Goal: Use online tool/utility: Utilize a website feature to perform a specific function

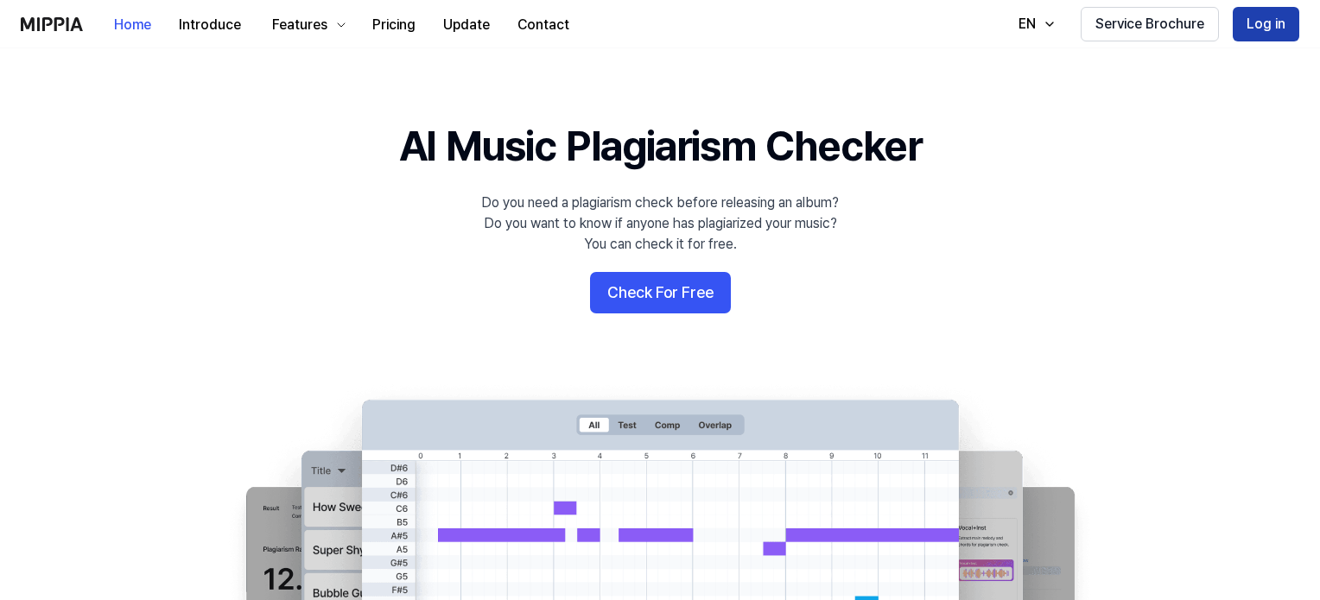
click at [1285, 26] on button "Log in" at bounding box center [1266, 24] width 67 height 35
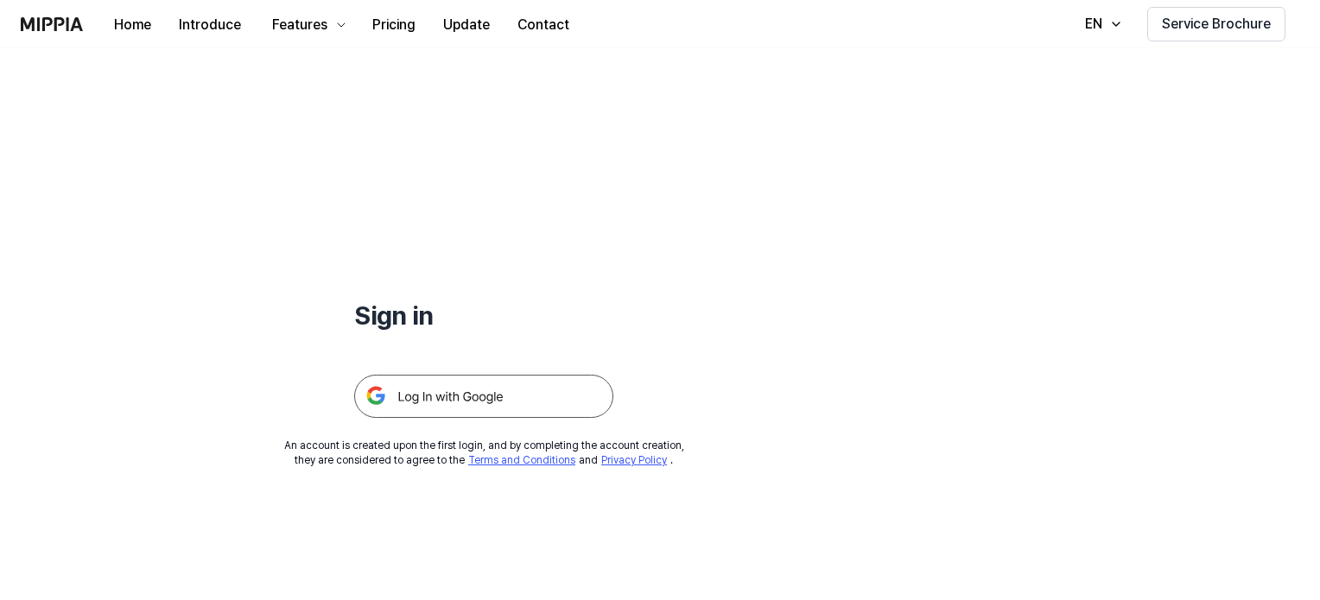
click at [449, 399] on img at bounding box center [483, 396] width 259 height 43
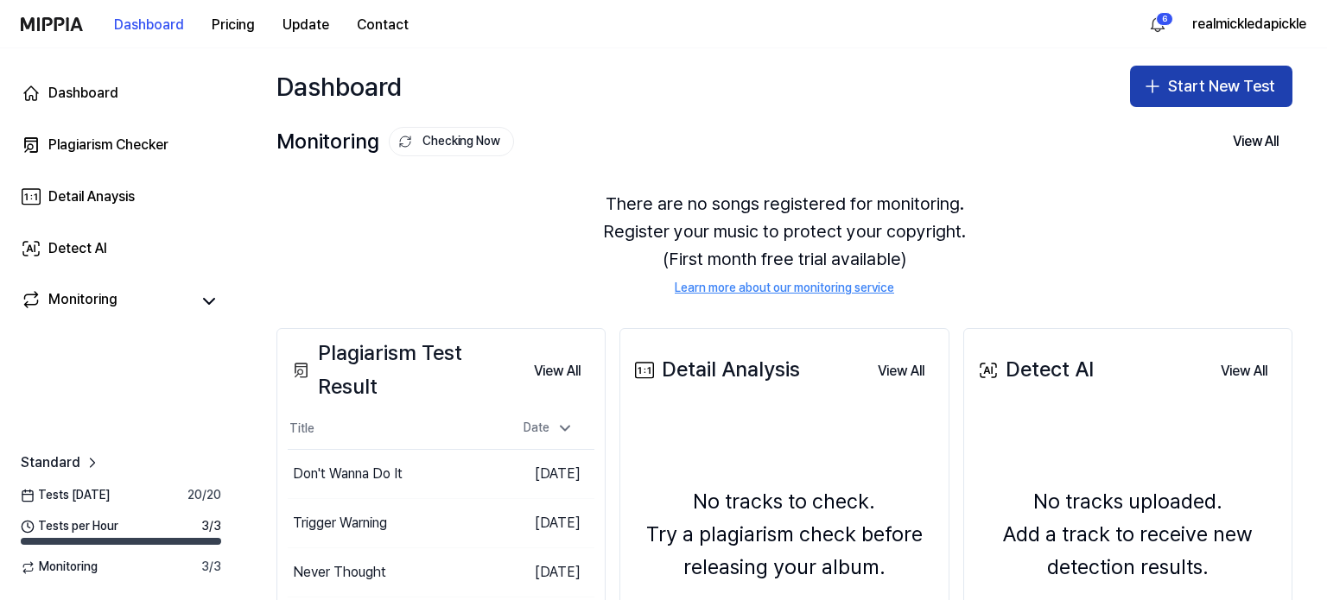
click at [1187, 80] on button "Start New Test" at bounding box center [1211, 86] width 162 height 41
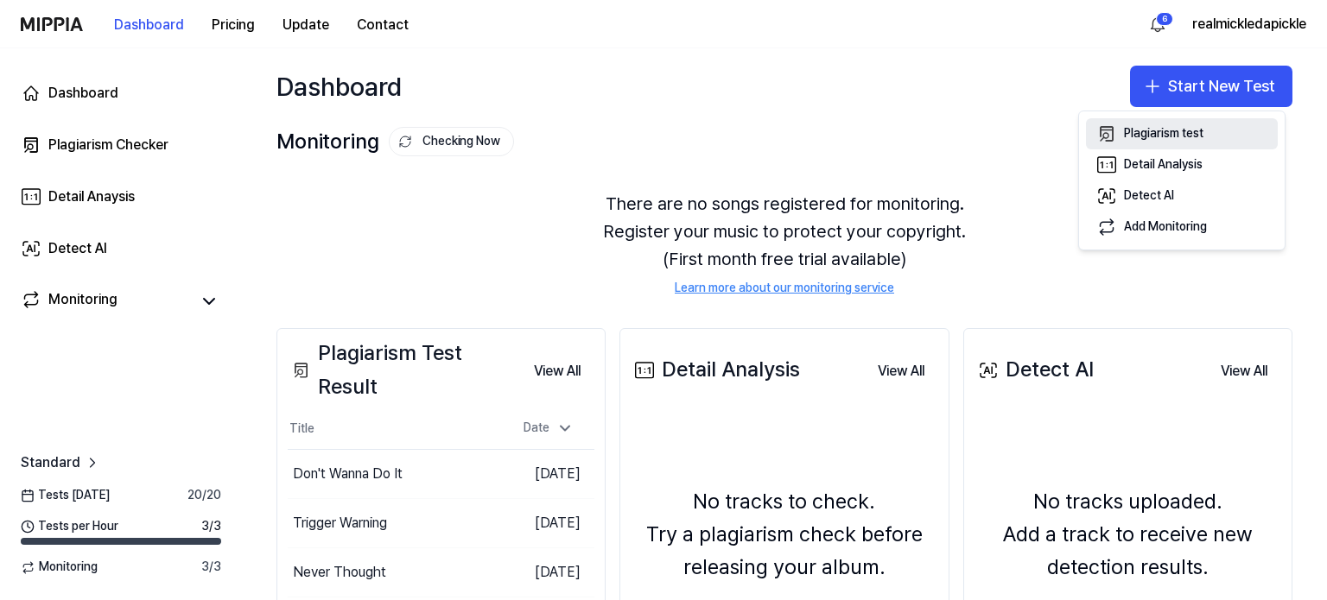
click at [1151, 139] on div "Plagiarism test" at bounding box center [1163, 133] width 79 height 17
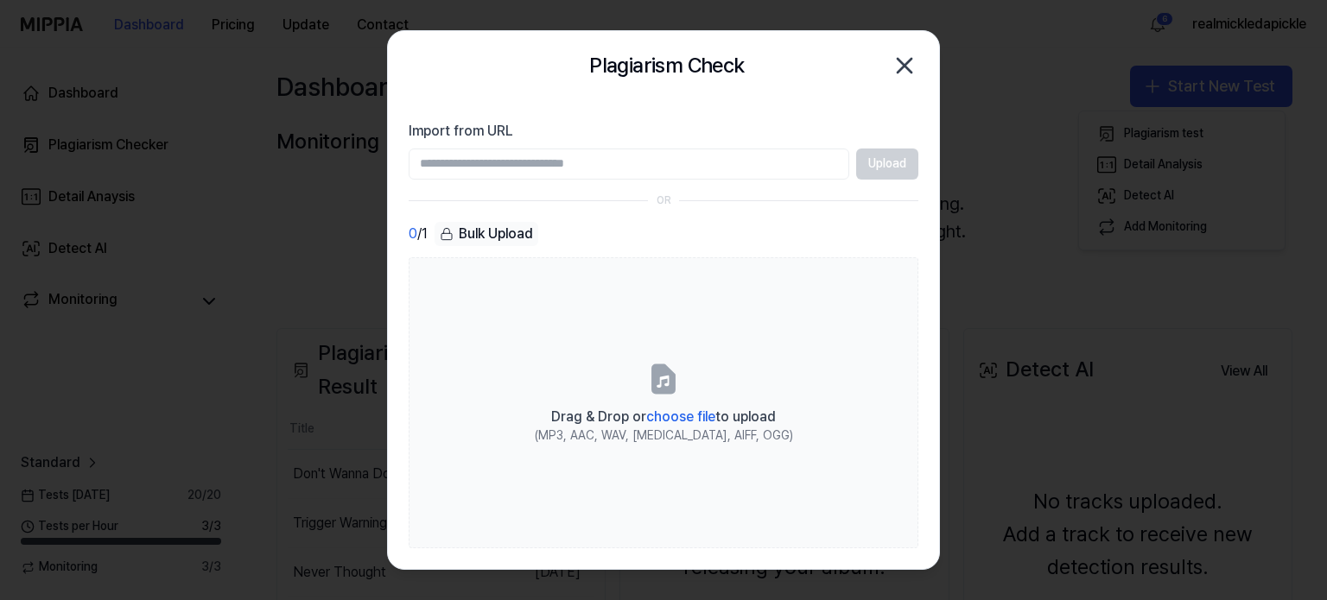
paste input "**********"
type input "**********"
click at [884, 160] on button "Upload" at bounding box center [887, 164] width 62 height 31
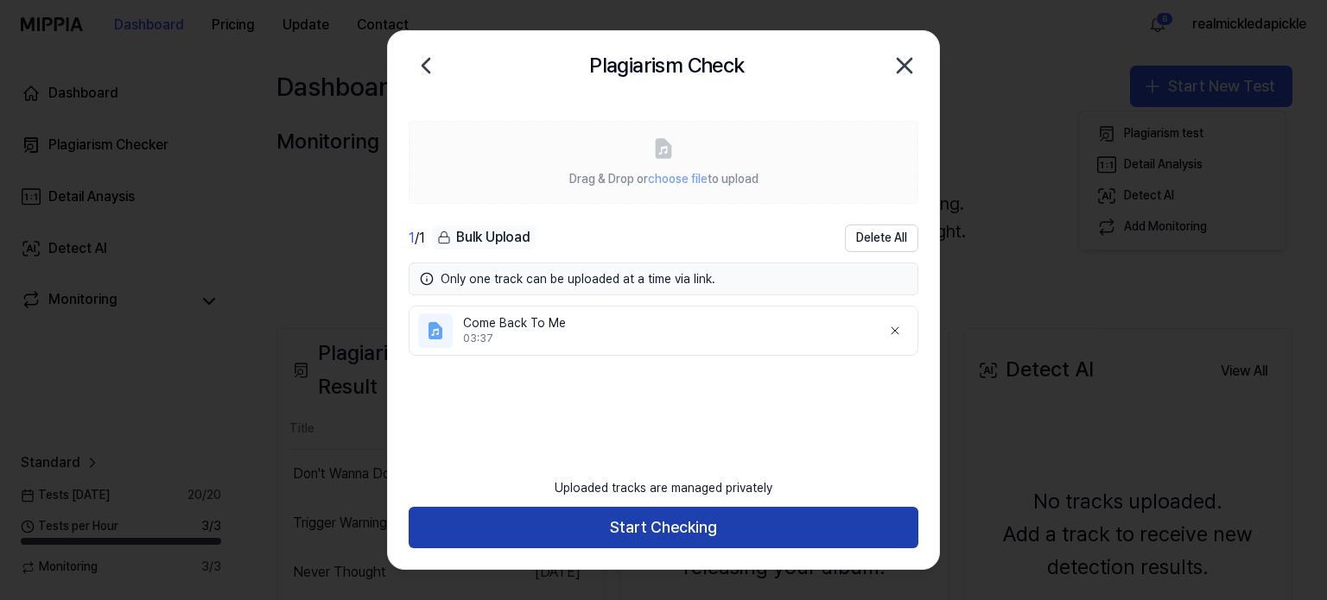
click at [661, 533] on button "Start Checking" at bounding box center [664, 527] width 510 height 41
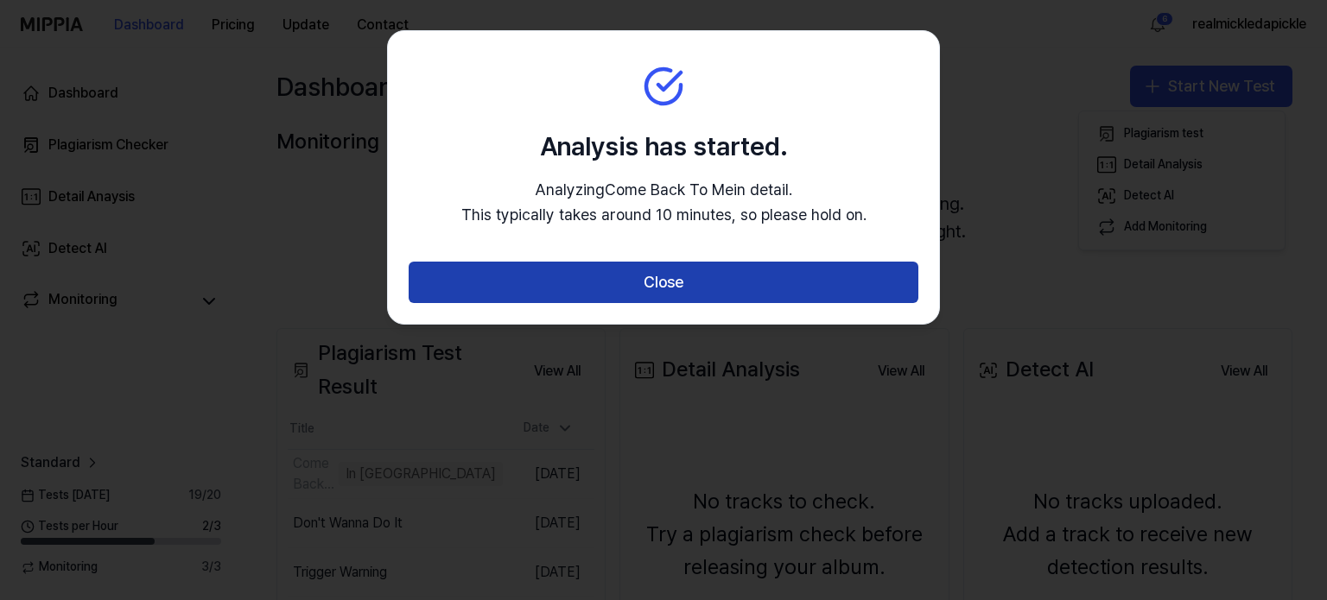
click at [674, 281] on button "Close" at bounding box center [664, 282] width 510 height 41
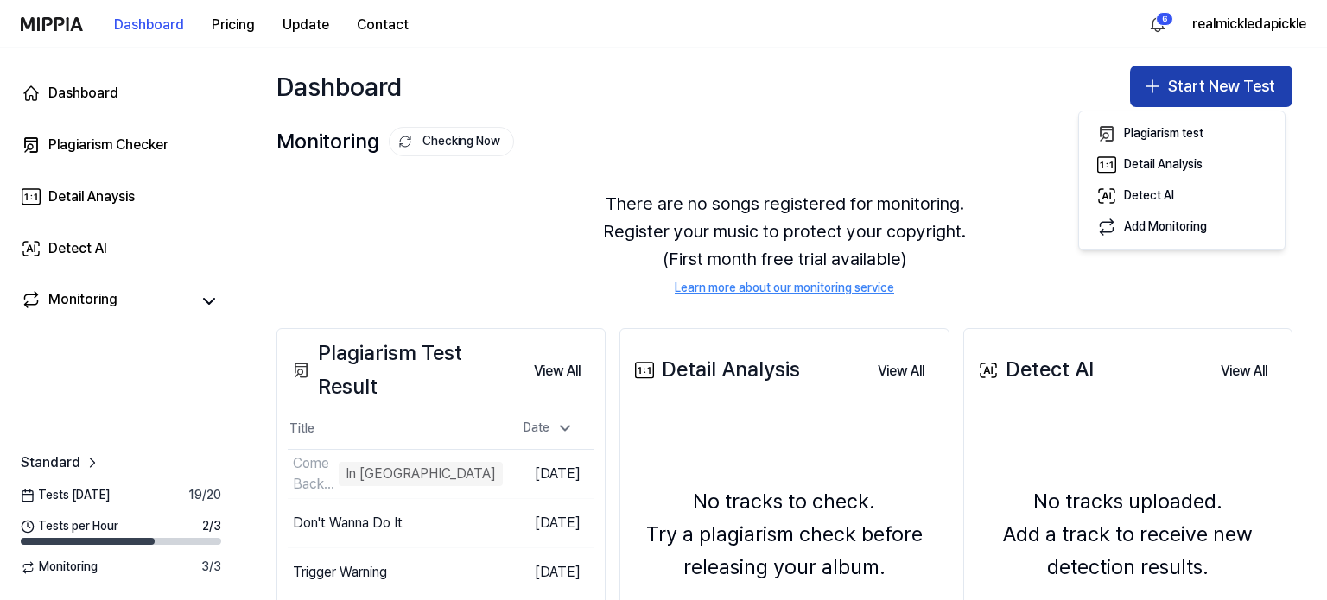
click at [1149, 84] on icon "button" at bounding box center [1152, 86] width 21 height 21
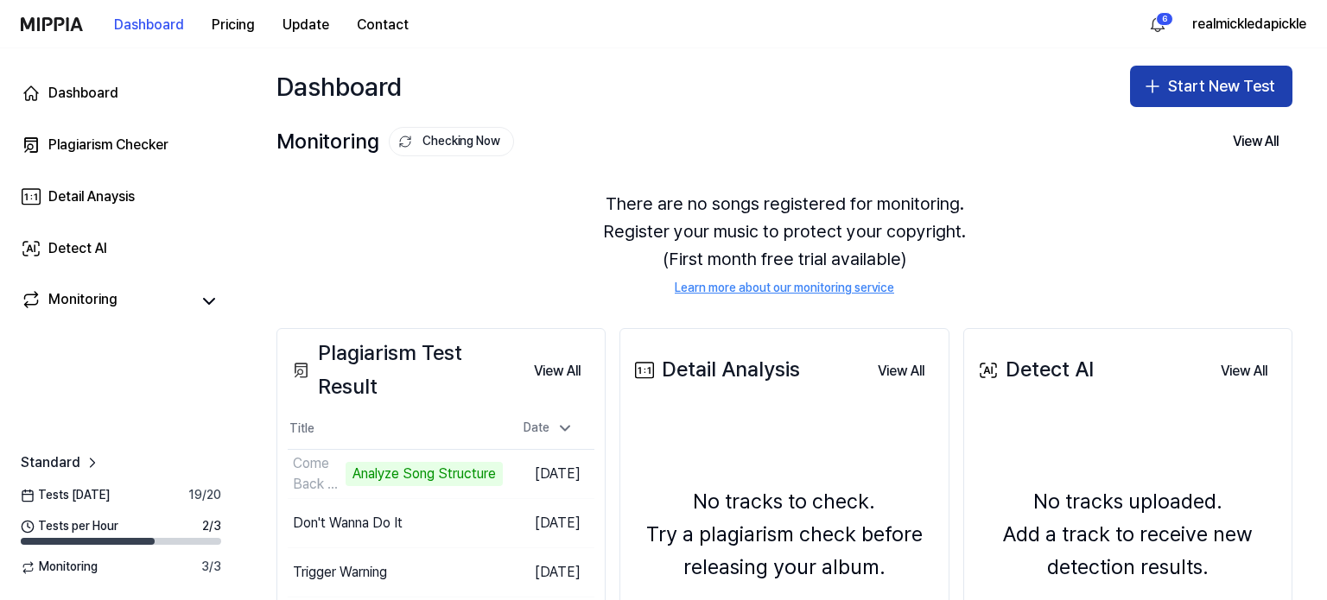
click at [1152, 90] on icon "button" at bounding box center [1152, 86] width 21 height 21
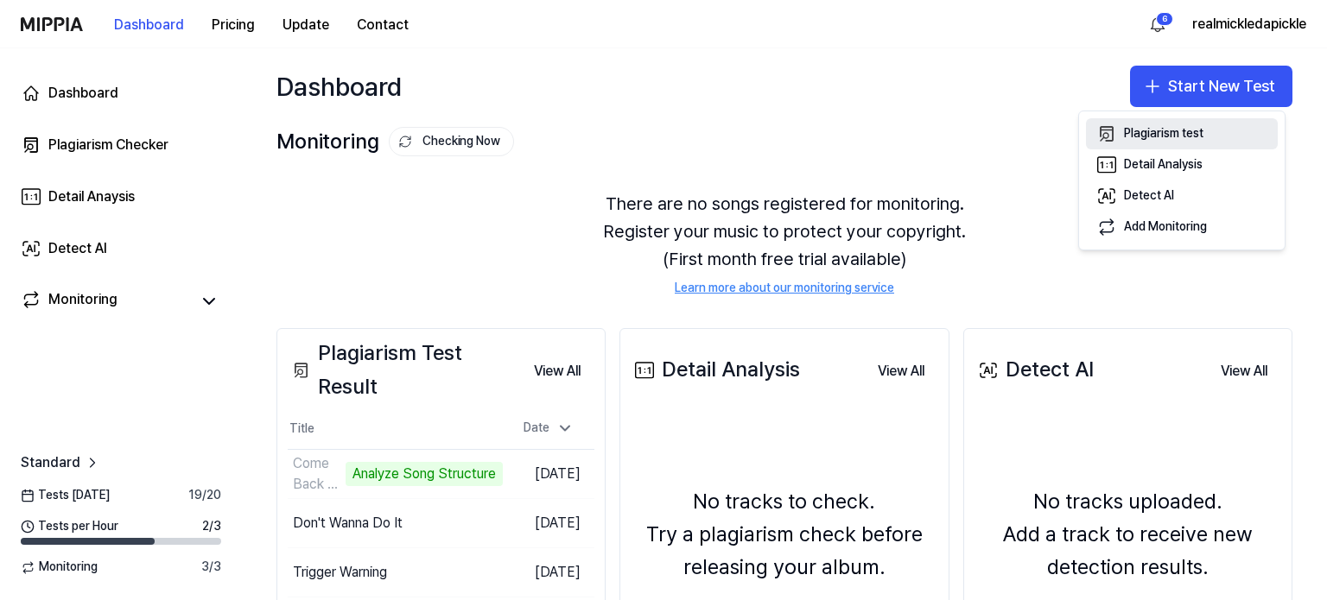
click at [1149, 136] on div "Plagiarism test" at bounding box center [1163, 133] width 79 height 17
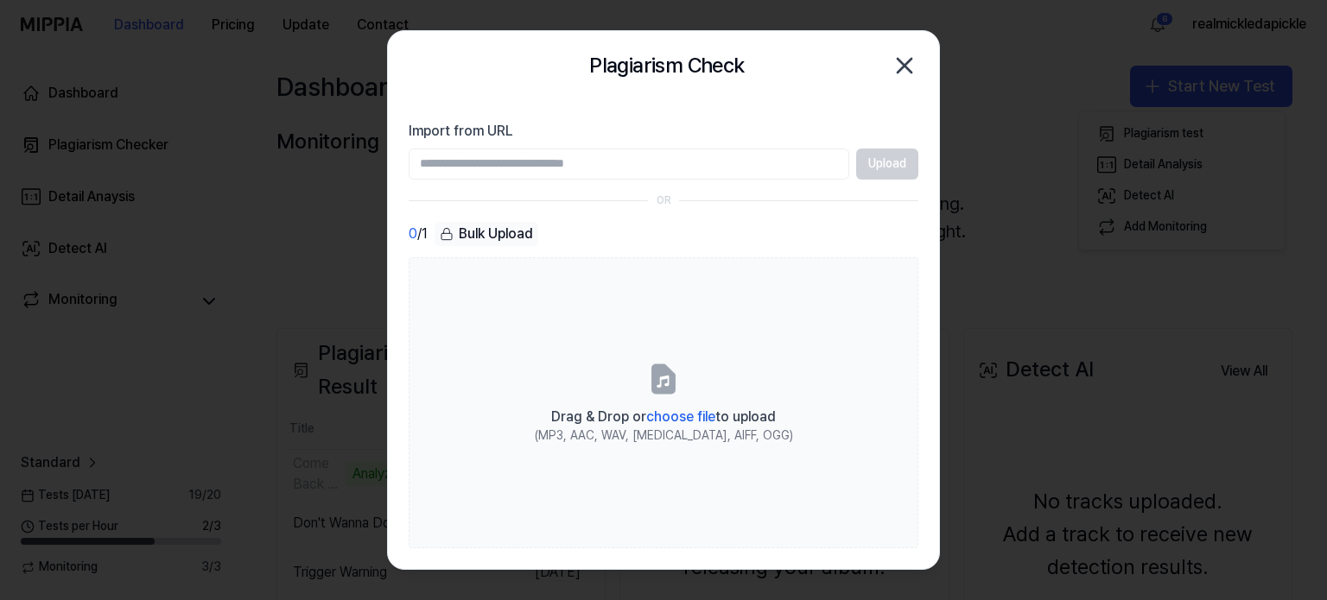
paste input "**********"
type input "**********"
click at [884, 165] on button "Upload" at bounding box center [887, 164] width 62 height 31
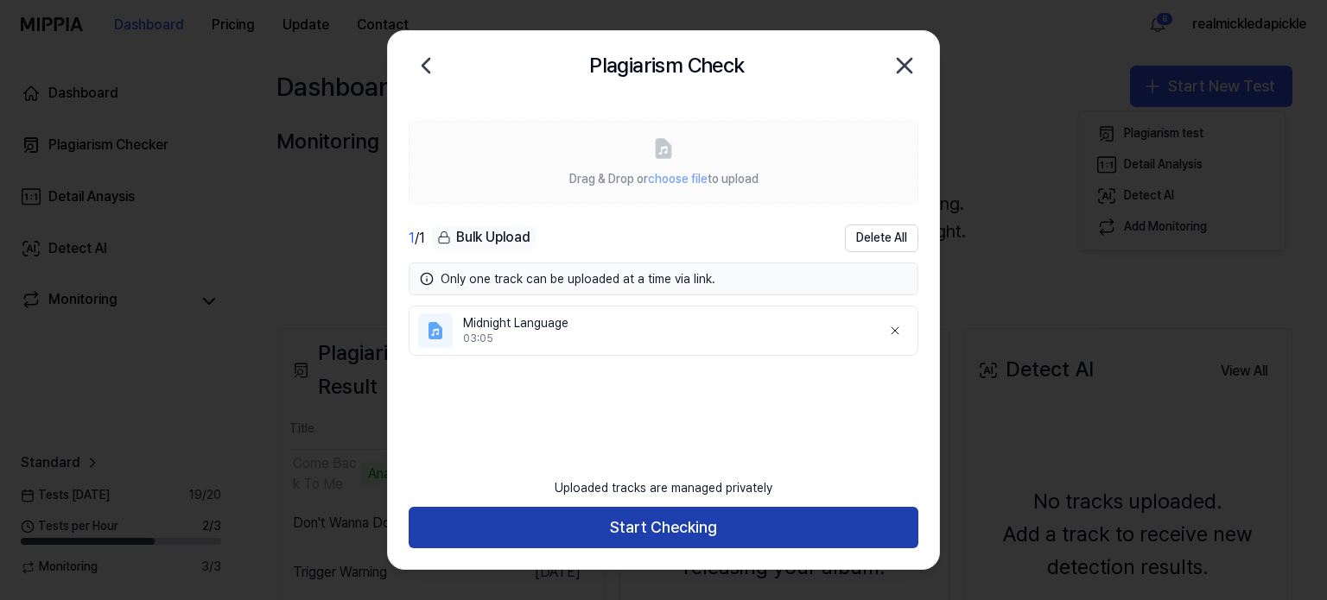
click at [650, 526] on button "Start Checking" at bounding box center [664, 527] width 510 height 41
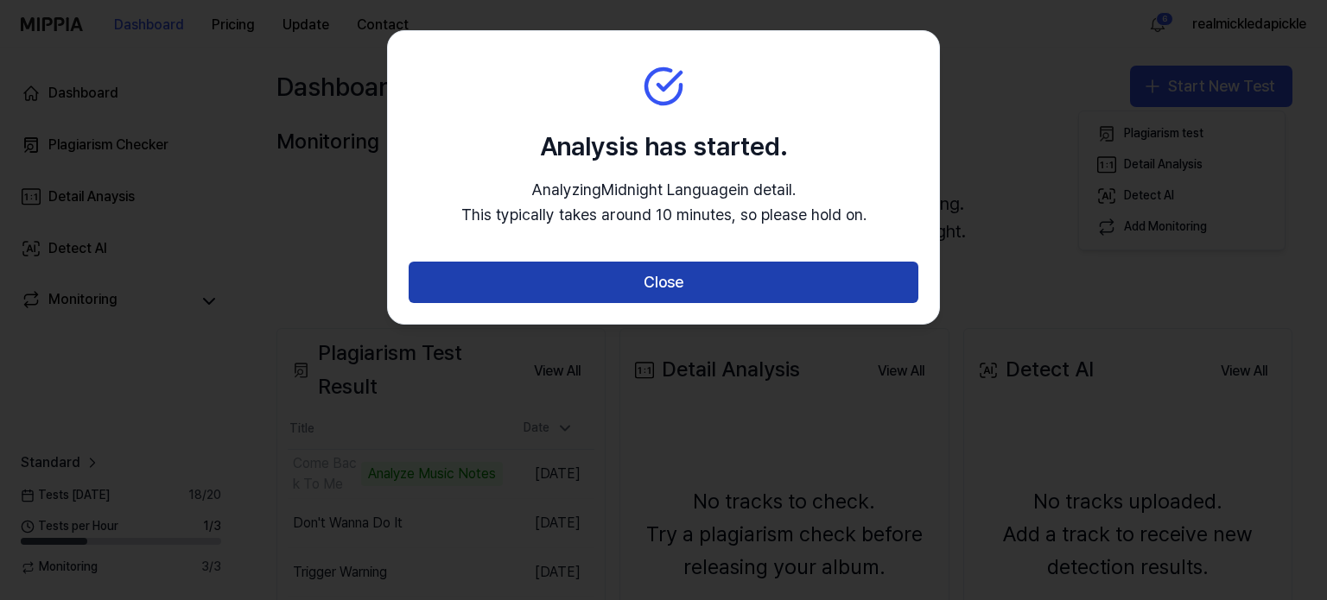
click at [667, 295] on button "Close" at bounding box center [664, 282] width 510 height 41
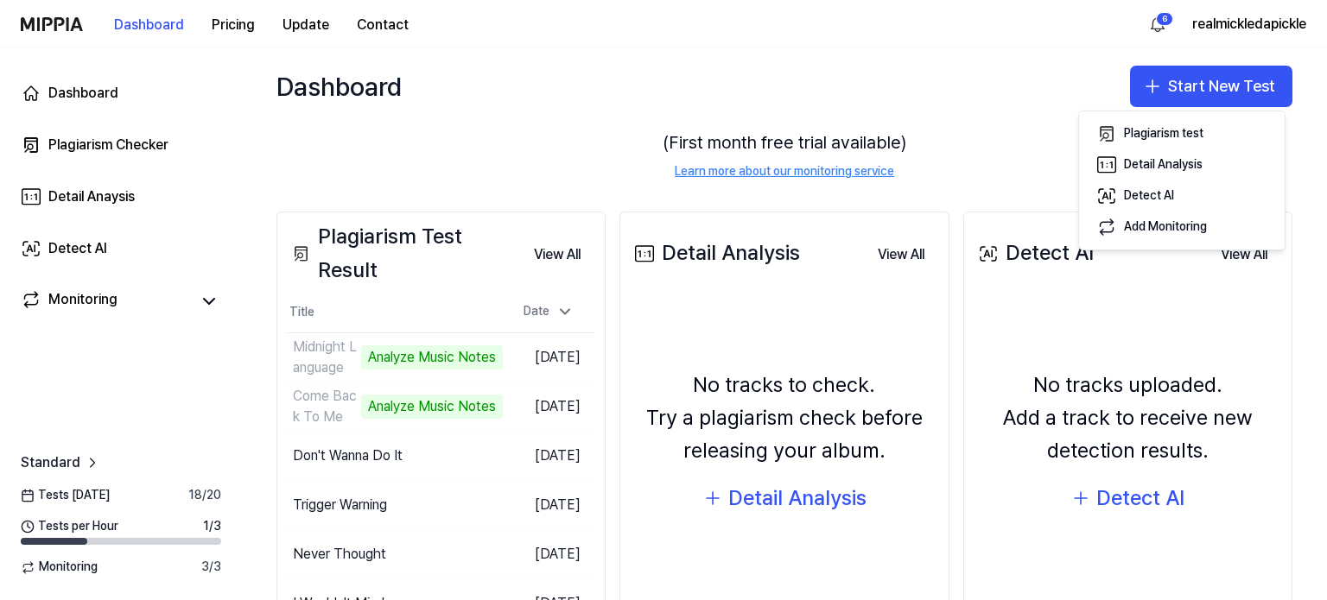
scroll to position [86, 0]
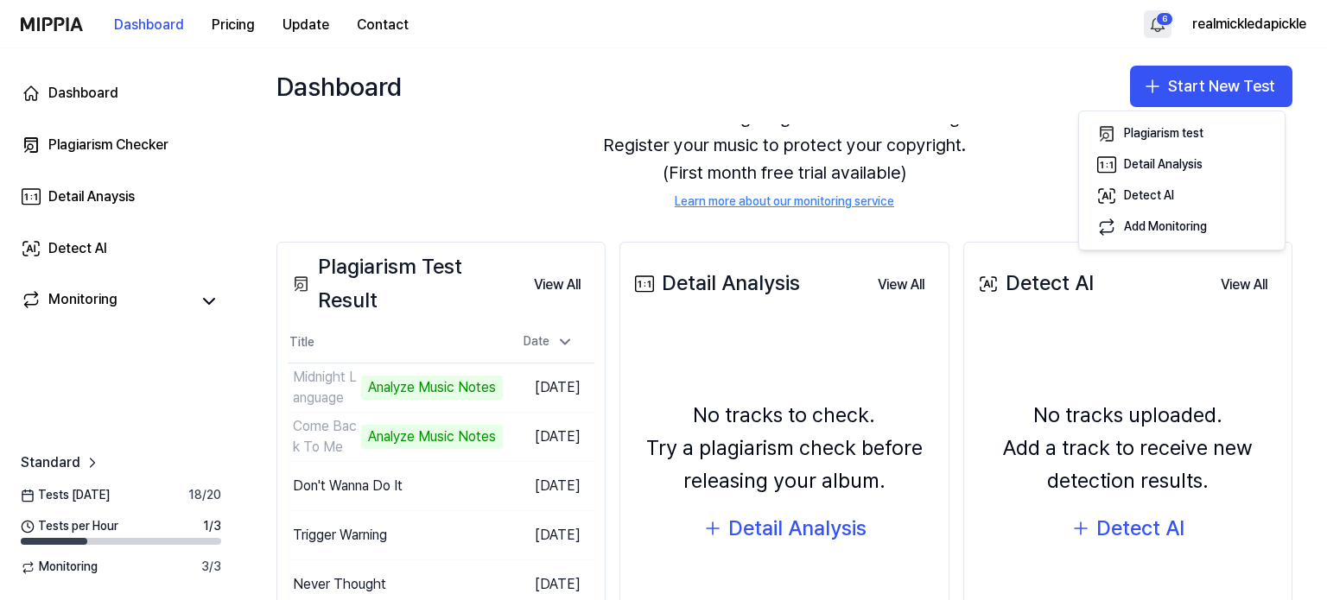
click at [1152, 22] on html "Dashboard Pricing Update Contact 6 realmickledapickle Dashboard Plagiarism Chec…" at bounding box center [663, 300] width 1327 height 600
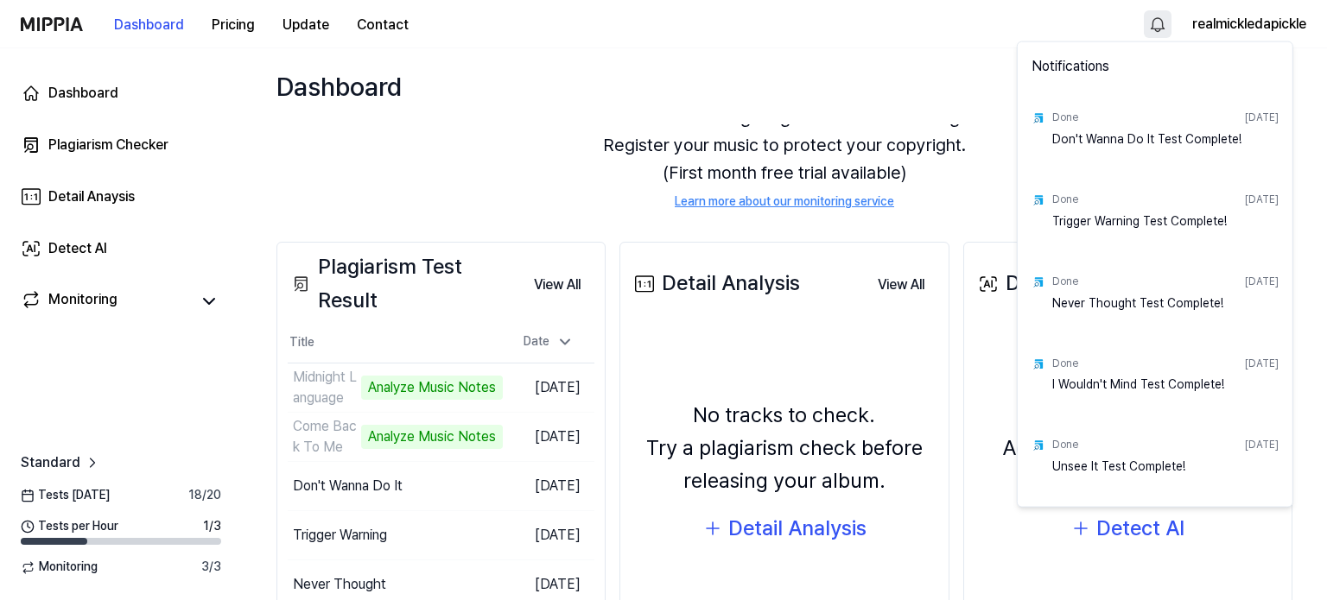
click at [877, 37] on html "Dashboard Pricing Update Contact realmickledapickle Dashboard Plagiarism Checke…" at bounding box center [663, 300] width 1327 height 600
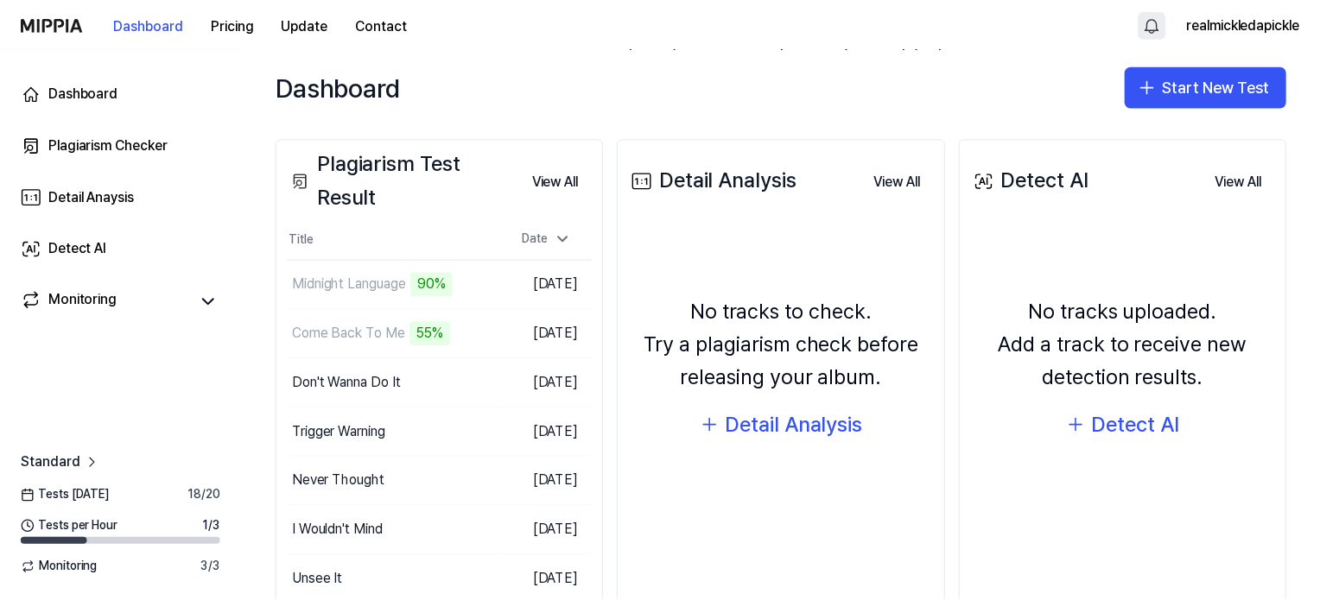
scroll to position [259, 0]
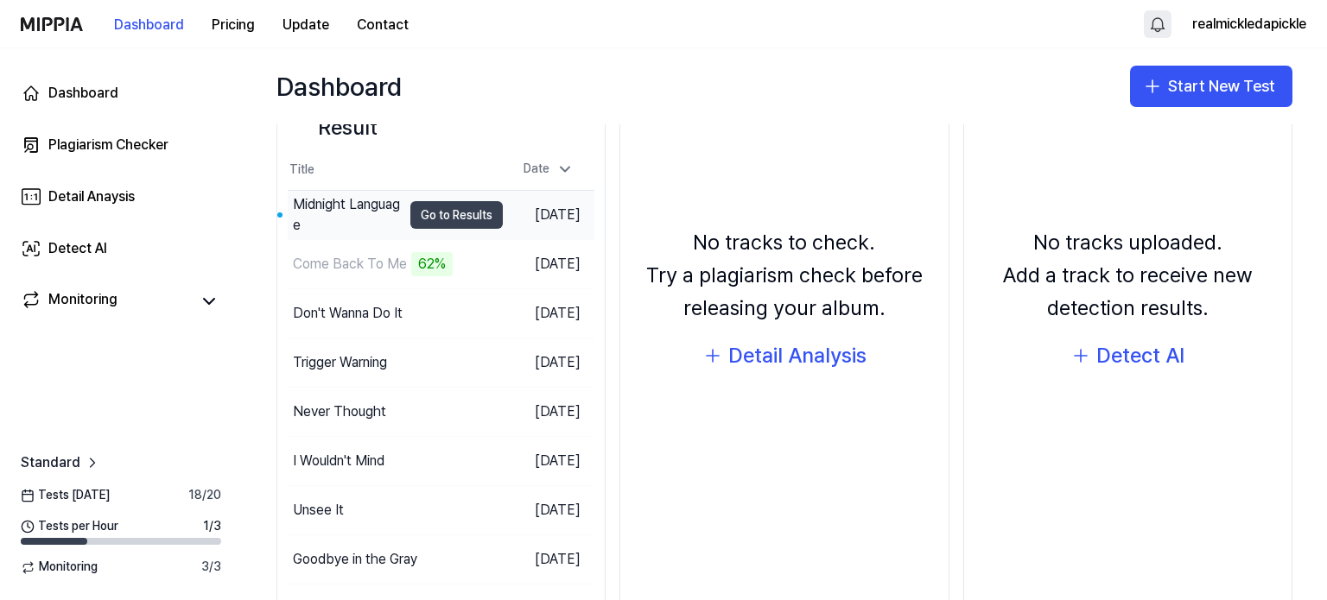
click at [438, 219] on button "Go to Results" at bounding box center [456, 215] width 92 height 28
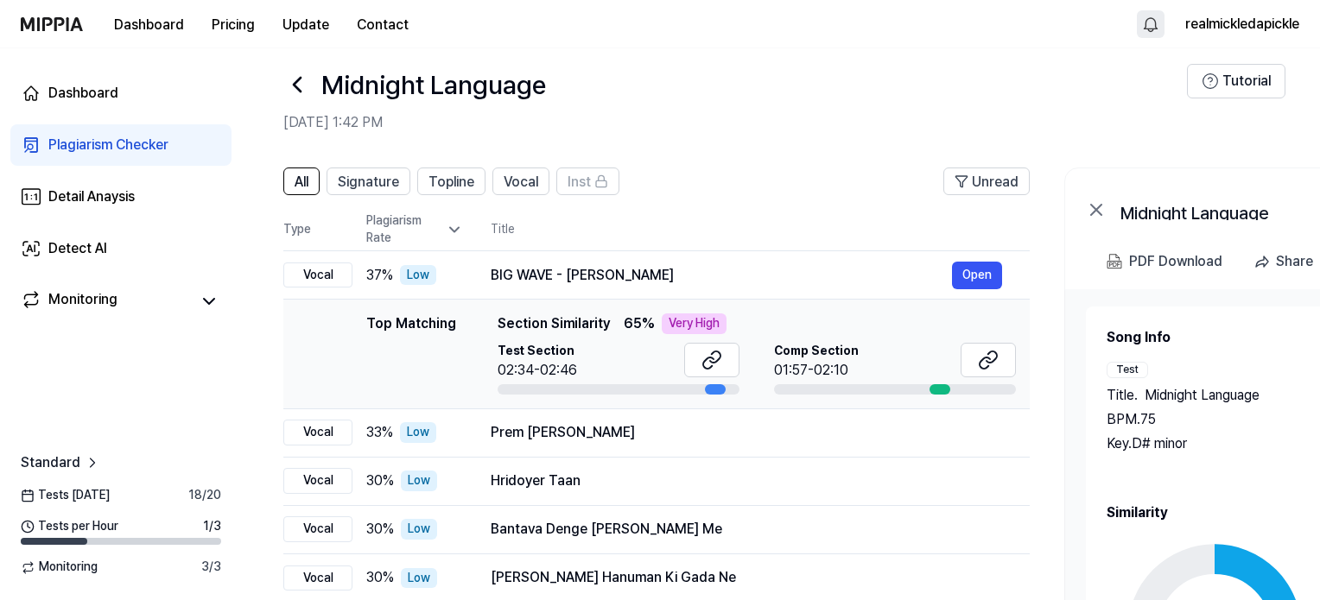
scroll to position [0, 0]
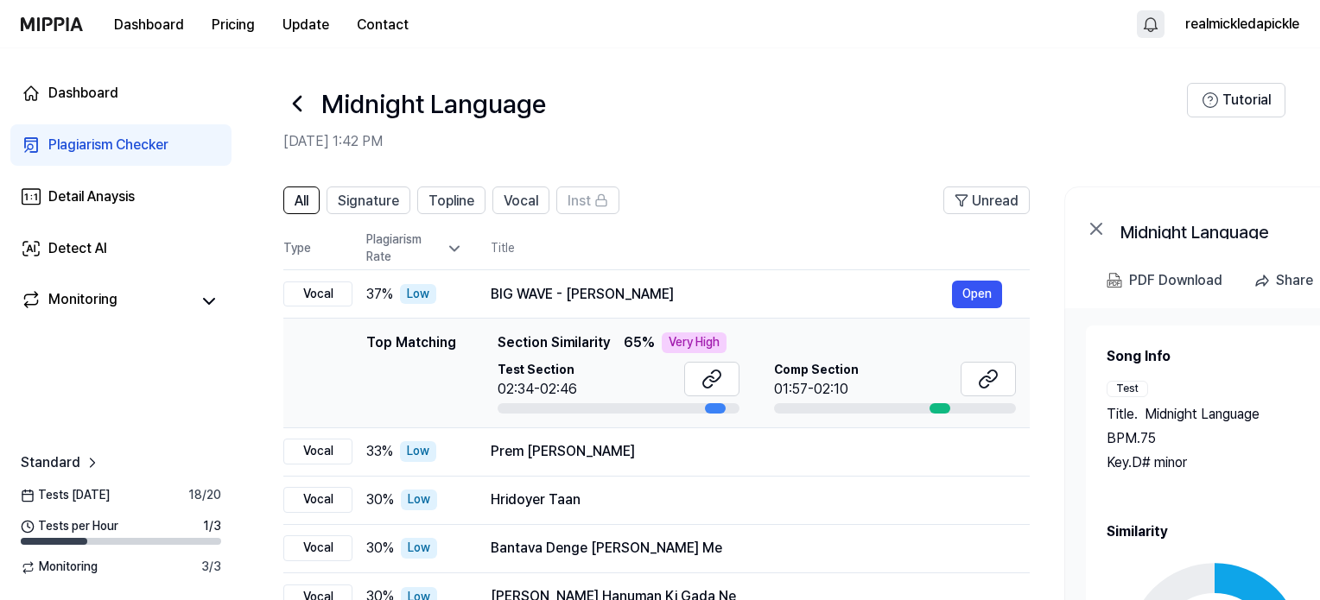
click at [295, 104] on icon at bounding box center [297, 104] width 28 height 28
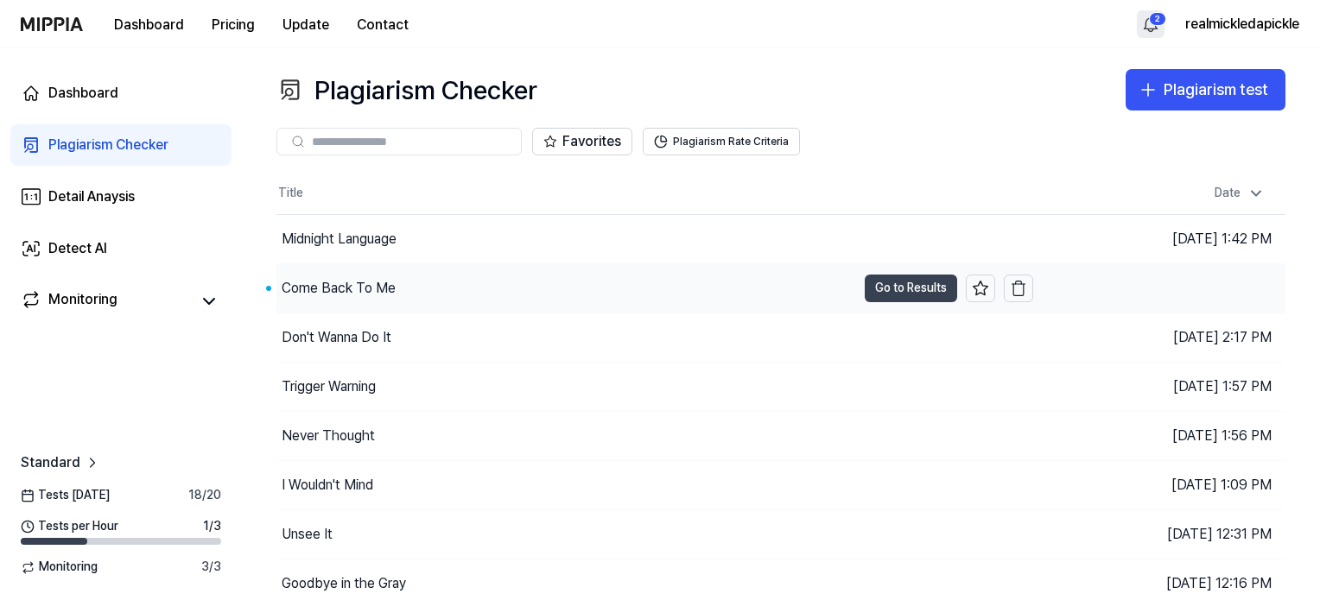
click at [895, 284] on button "Go to Results" at bounding box center [911, 289] width 92 height 28
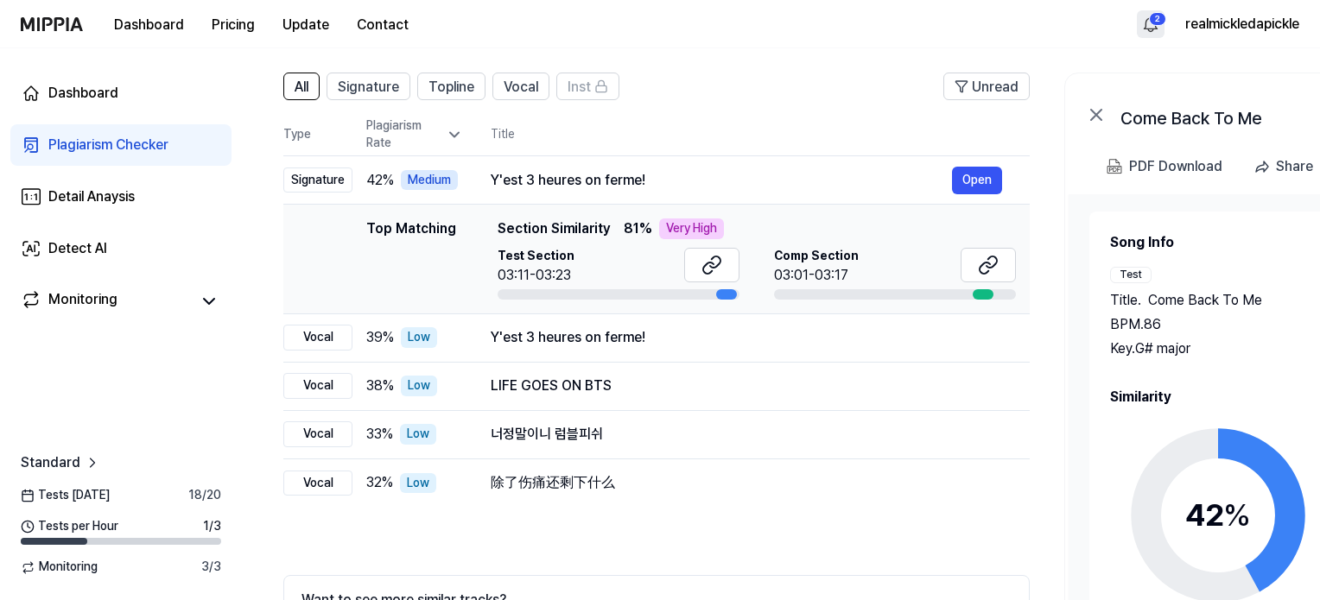
scroll to position [97, 0]
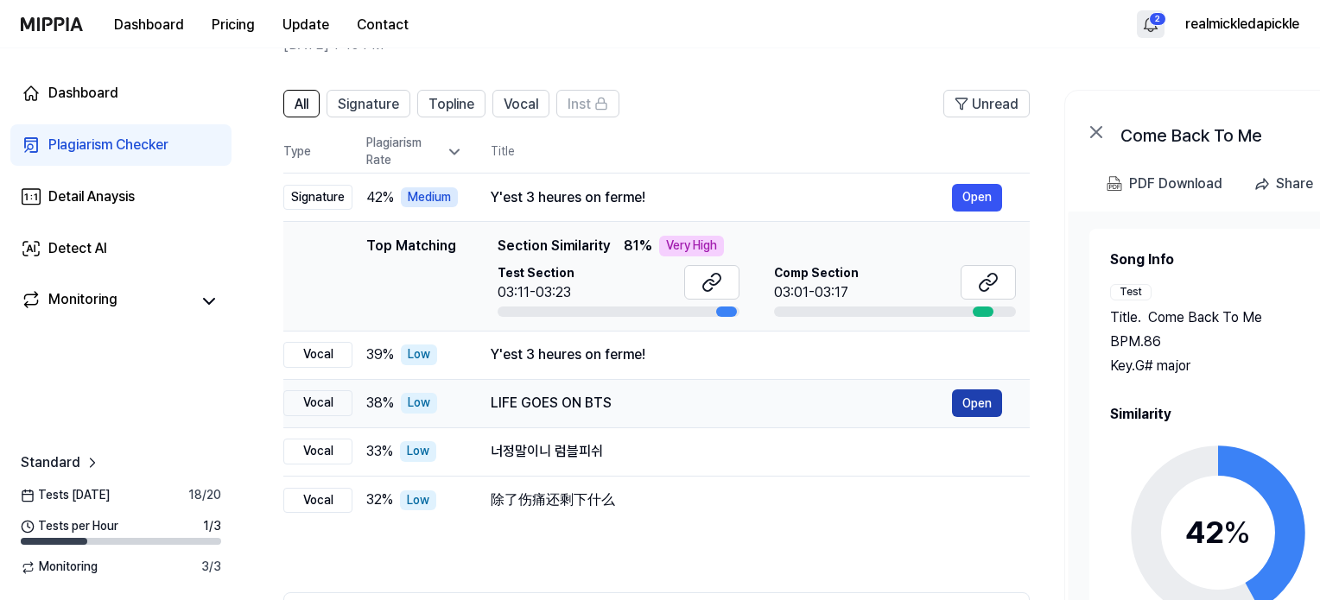
click at [970, 402] on button "Open" at bounding box center [977, 404] width 50 height 28
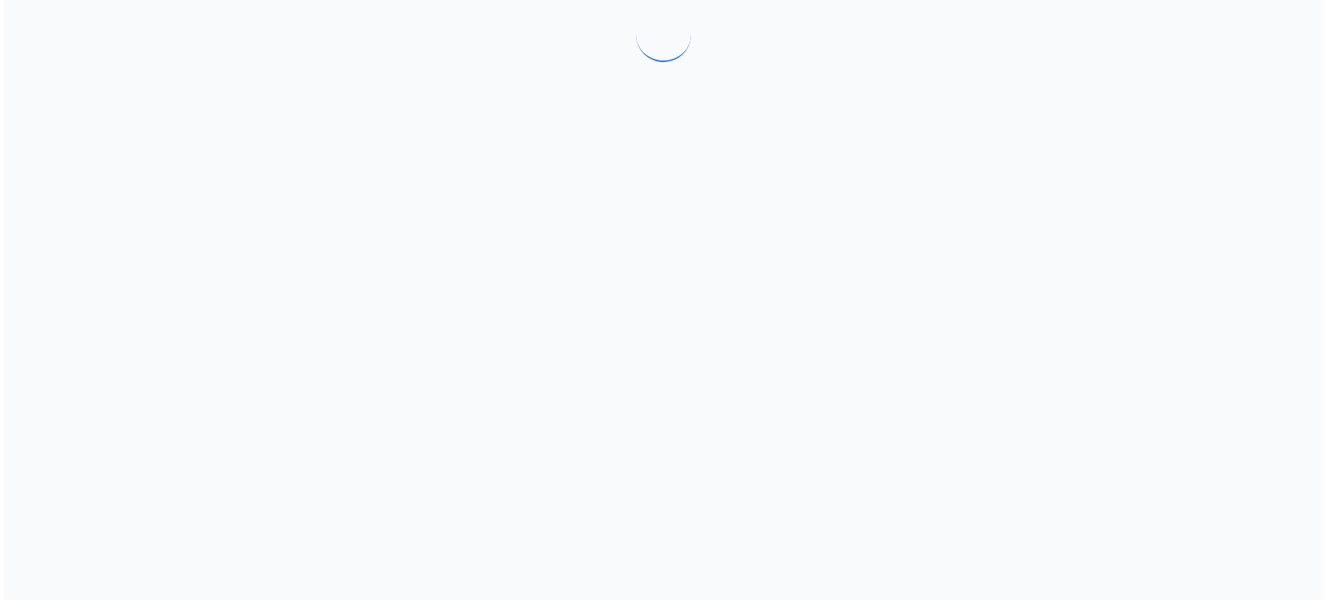
scroll to position [0, 0]
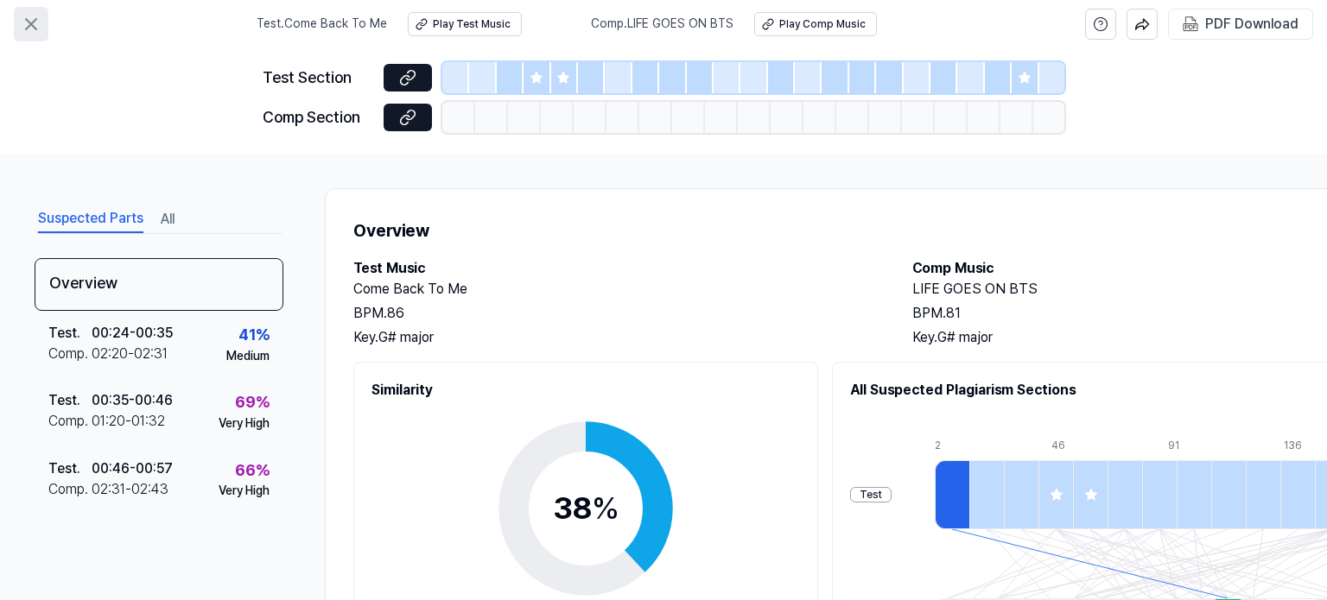
click at [32, 23] on icon at bounding box center [31, 24] width 10 height 10
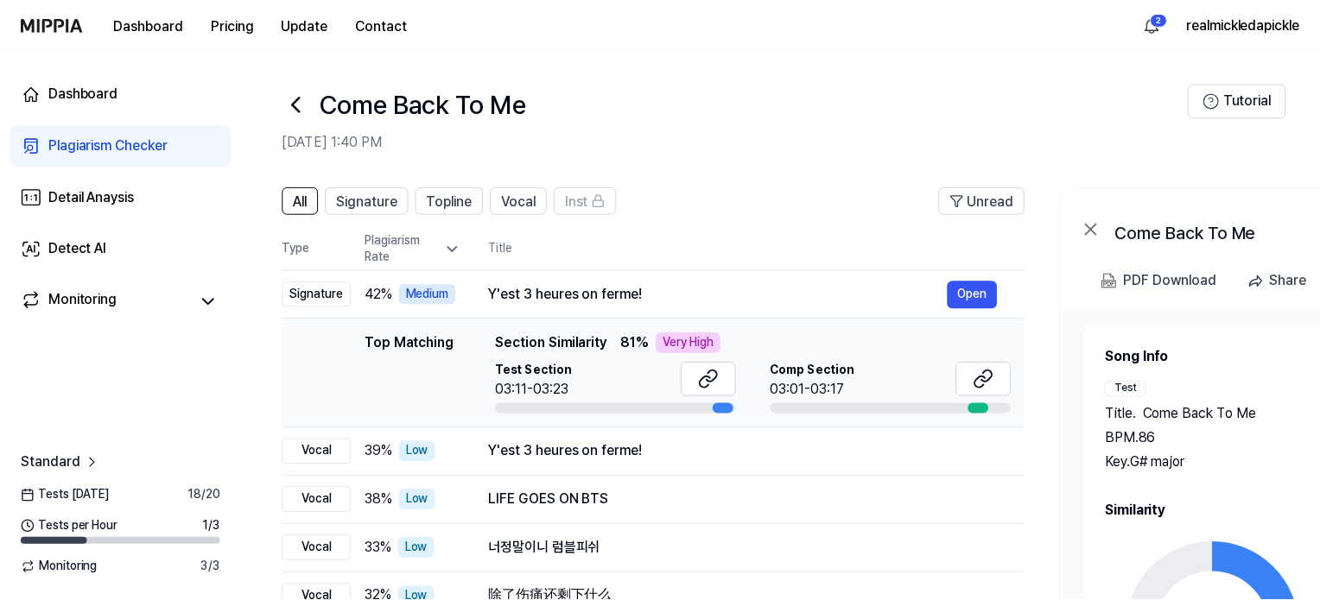
scroll to position [97, 0]
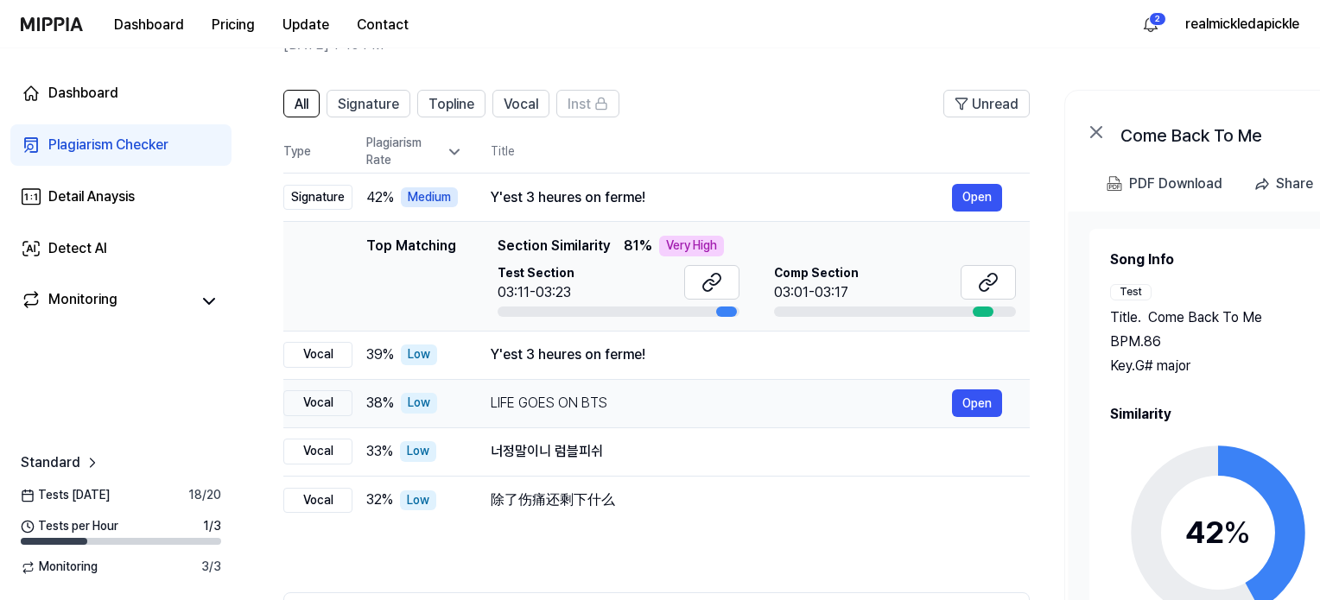
click at [464, 404] on td "LIFE GOES ON BTS Open" at bounding box center [746, 403] width 567 height 48
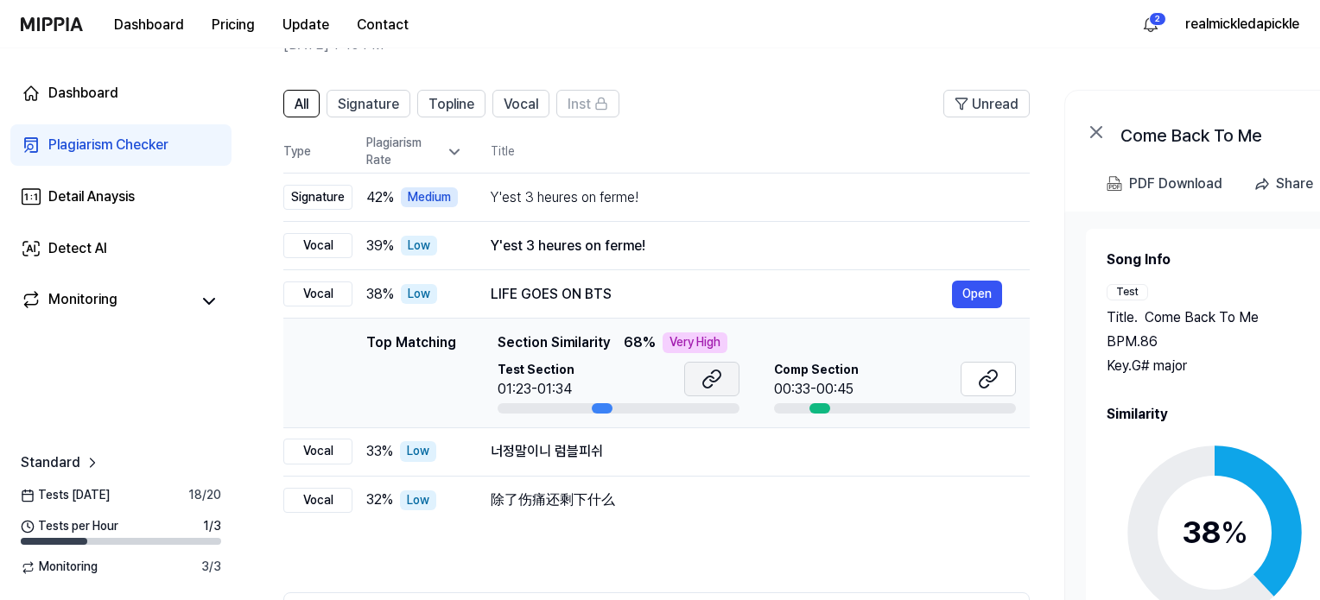
click at [698, 379] on button at bounding box center [711, 379] width 55 height 35
click at [987, 377] on icon at bounding box center [988, 379] width 21 height 21
click at [593, 206] on div "Y'est 3 heures on ferme!" at bounding box center [721, 197] width 461 height 21
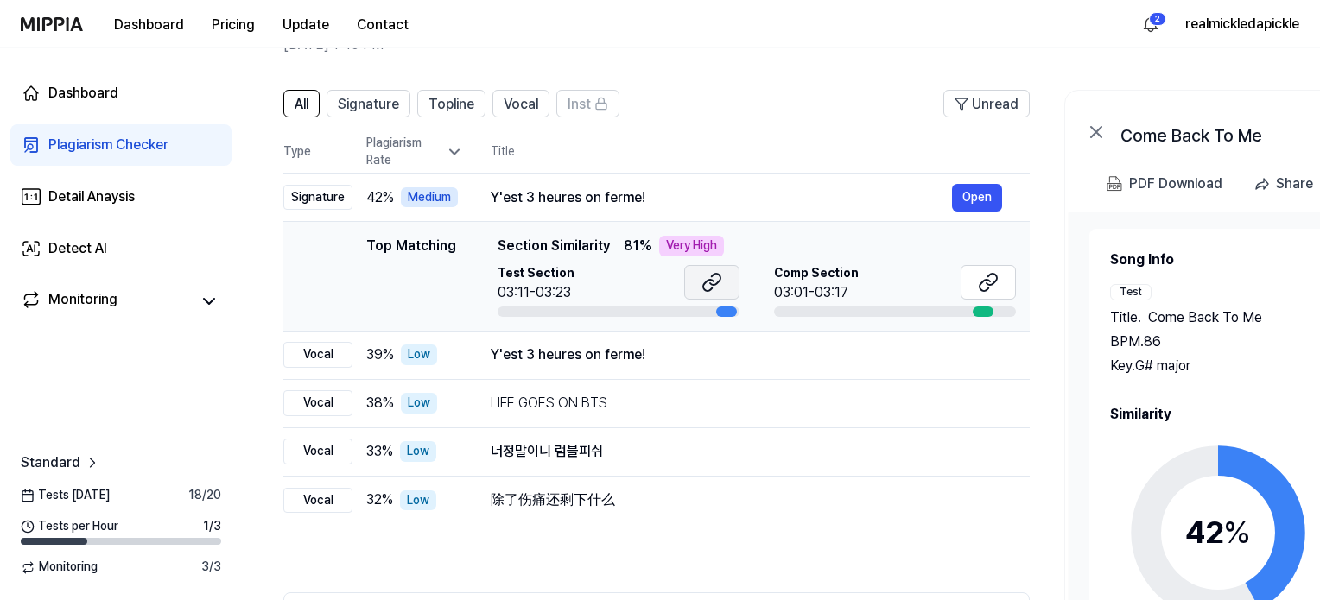
click at [722, 288] on button at bounding box center [711, 282] width 55 height 35
click at [1002, 286] on button at bounding box center [988, 282] width 55 height 35
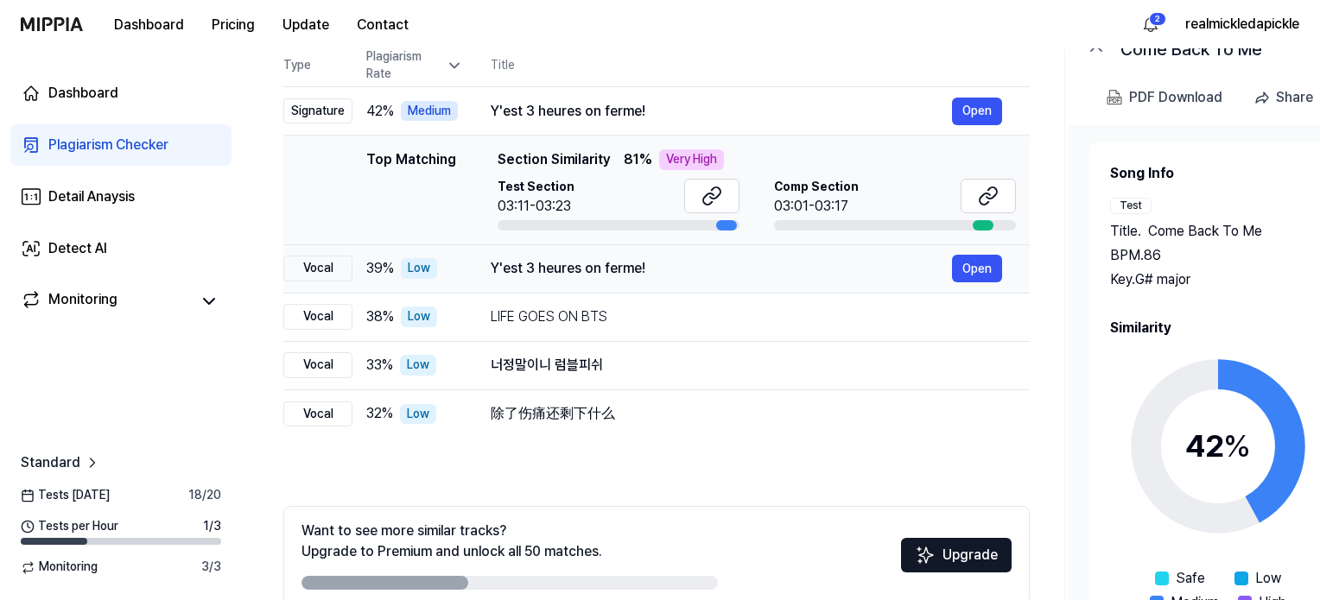
scroll to position [0, 0]
